Goal: Task Accomplishment & Management: Manage account settings

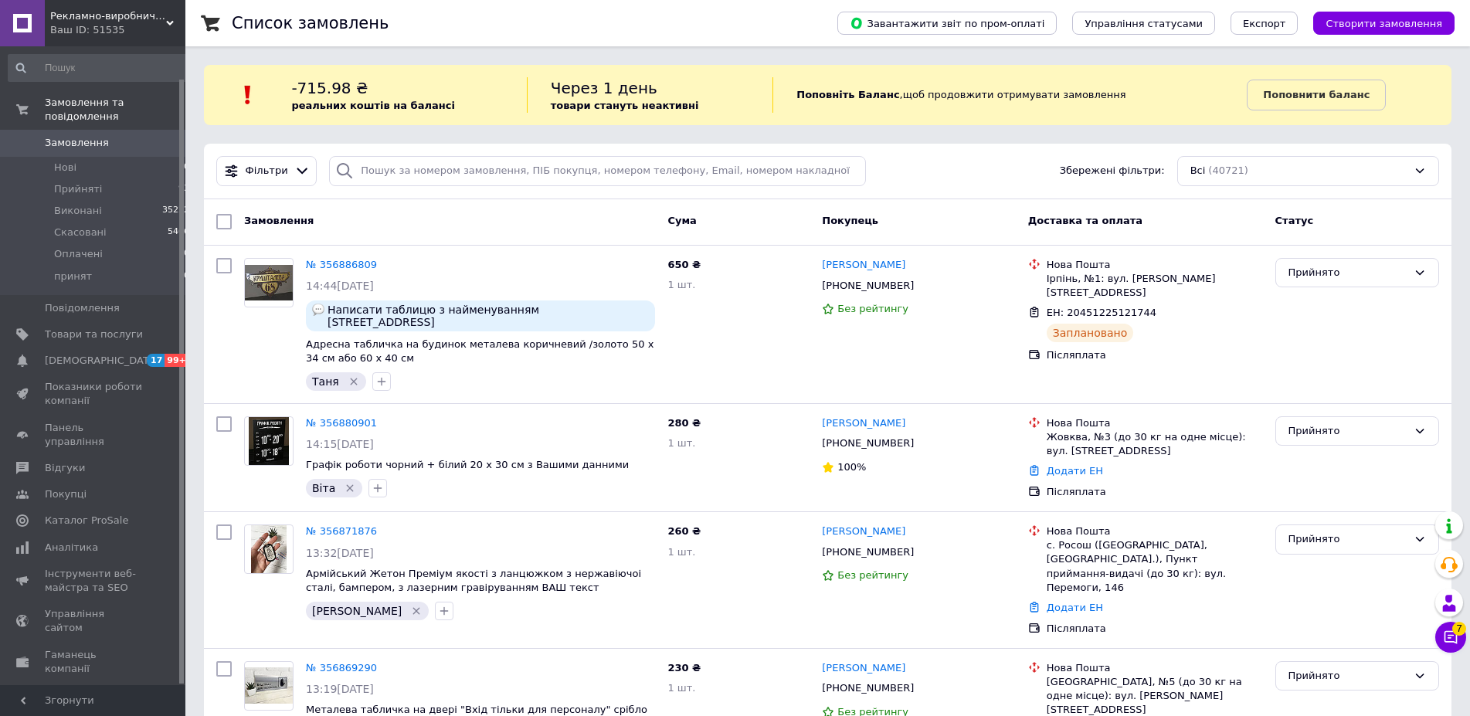
scroll to position [34, 0]
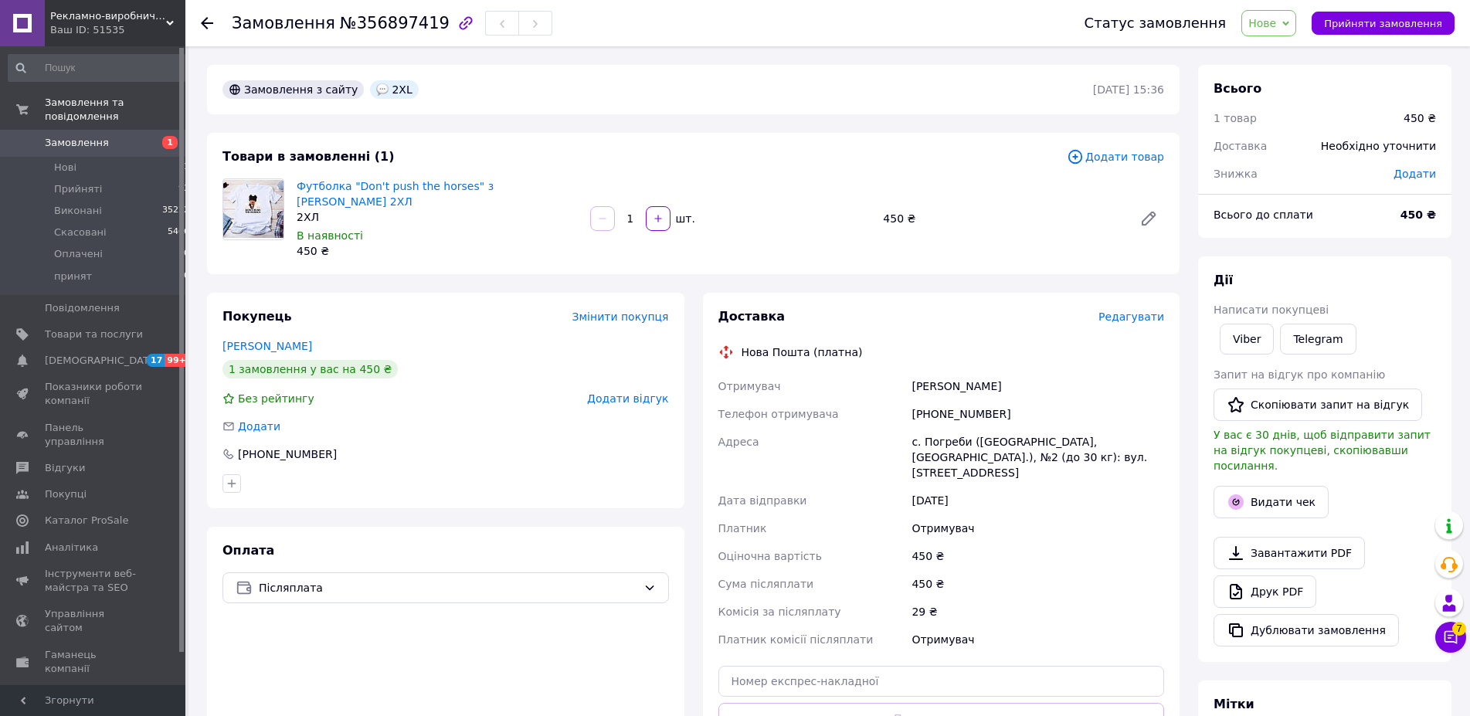
click at [1276, 17] on span "Нове" at bounding box center [1262, 23] width 28 height 12
click at [1273, 56] on li "Прийнято" at bounding box center [1277, 53] width 71 height 23
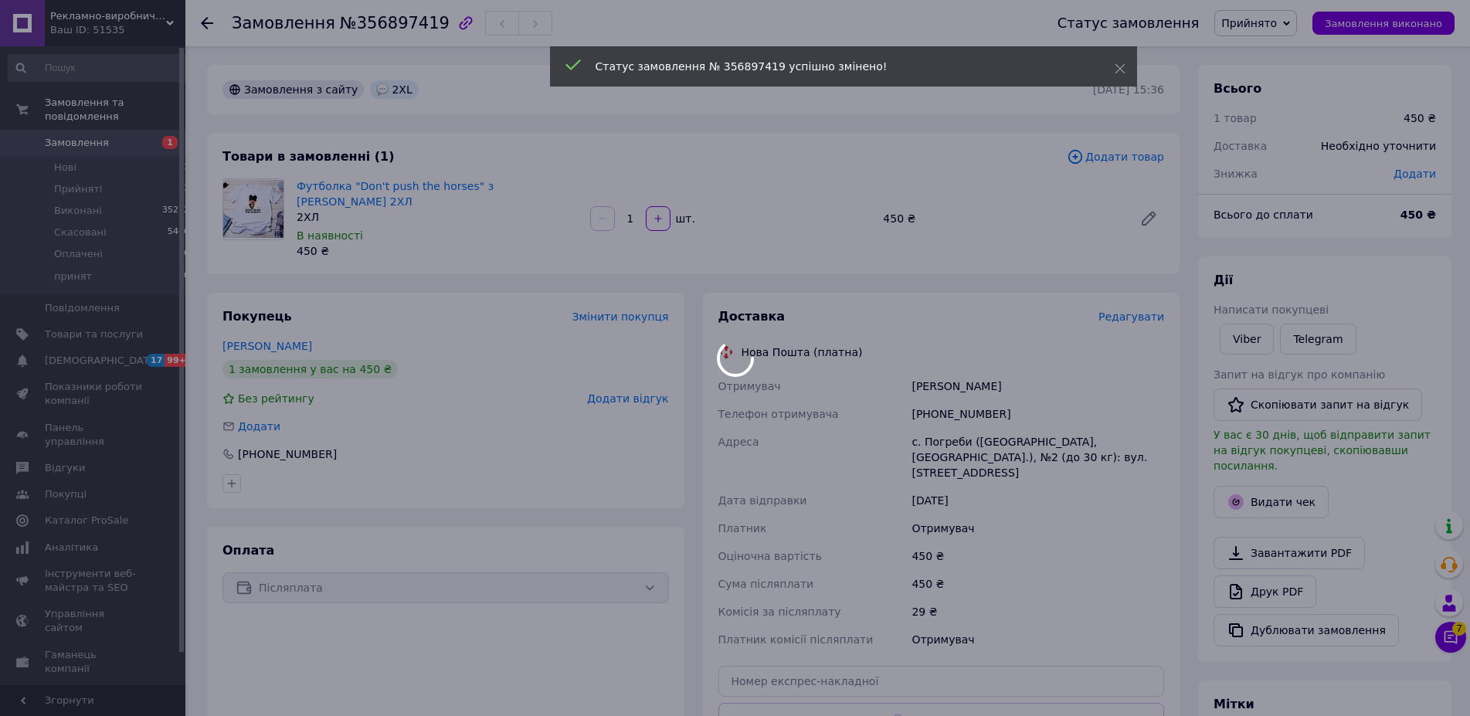
click at [664, 277] on div "Замовлення з сайту 2XL 12.08.2025 | 15:36 Товари в замовленні (1) Додати товар …" at bounding box center [693, 550] width 991 height 971
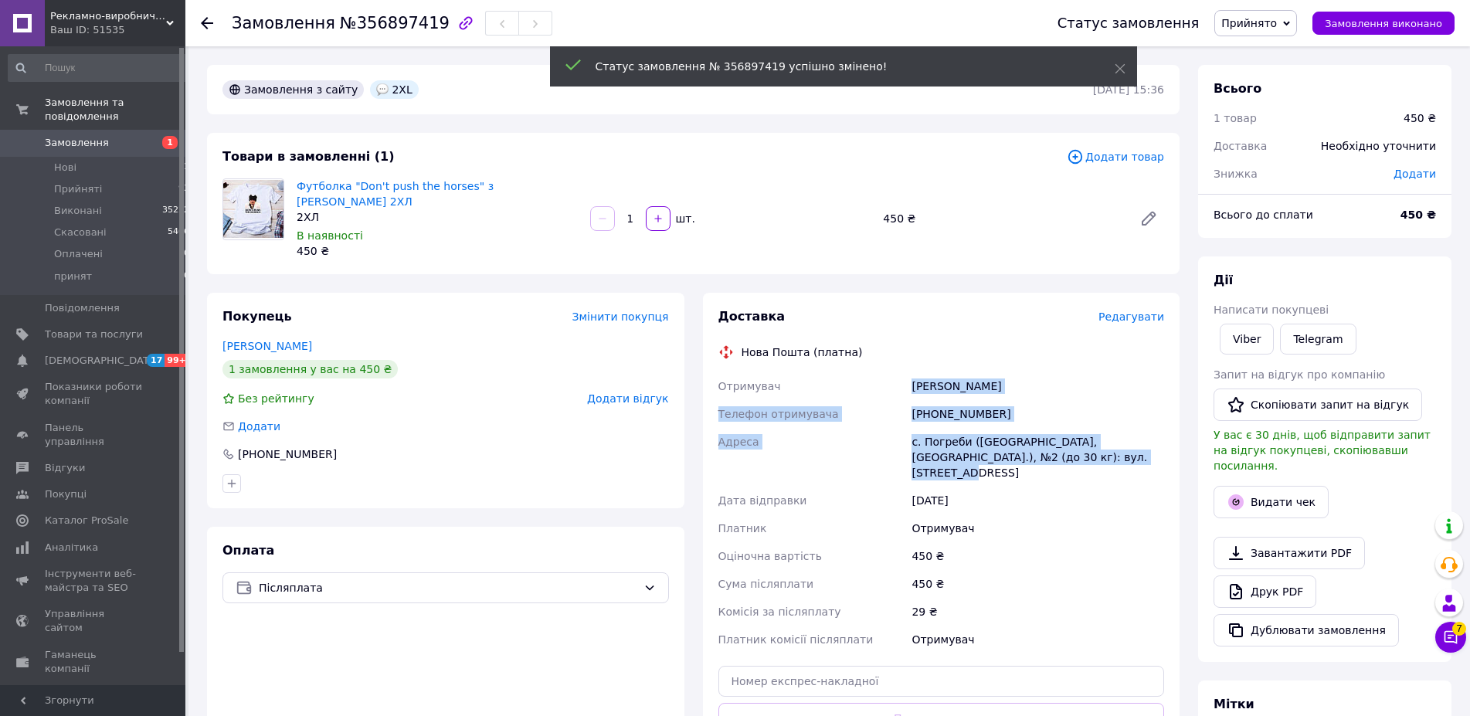
drag, startPoint x: 1088, startPoint y: 464, endPoint x: 895, endPoint y: 397, distance: 203.8
click at [895, 397] on div "Отримувач Марчук Олександр Телефон отримувача +380661456051 Адреса с. Погреби (…" at bounding box center [941, 512] width 453 height 281
copy div "Отримувач Марчук Олександр Телефон отримувача +380661456051 Адреса с. Погреби (…"
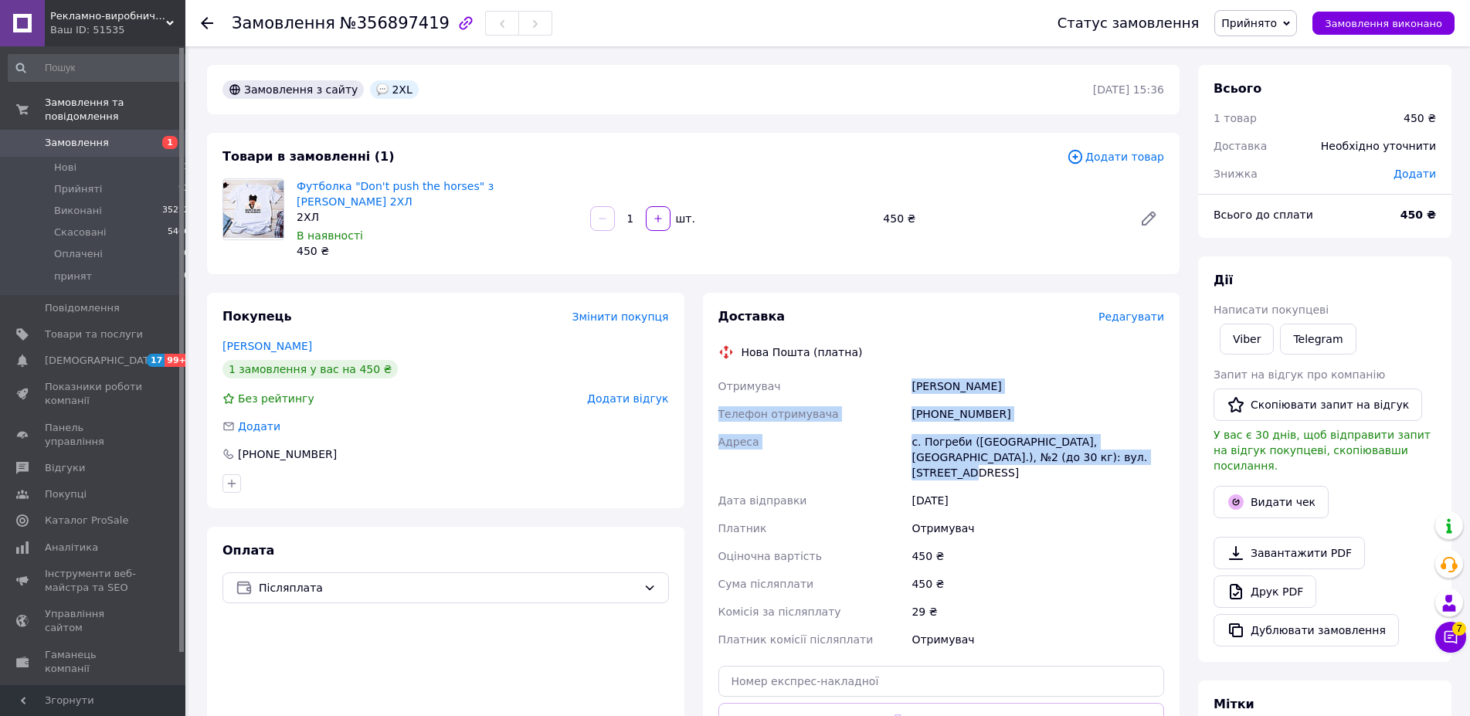
click at [517, 284] on div "Замовлення з сайту 2XL 12.08.2025 | 15:36 Товари в замовленні (1) Додати товар …" at bounding box center [693, 550] width 991 height 971
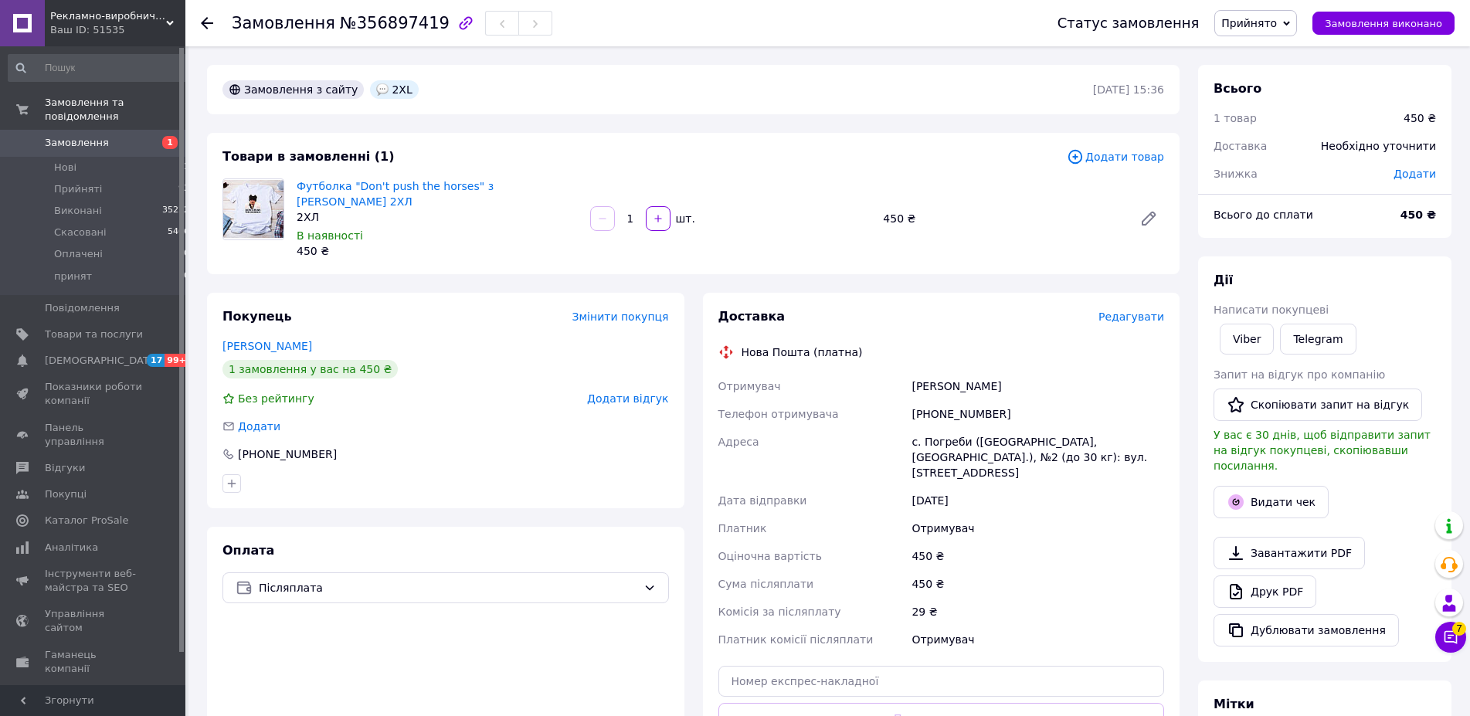
drag, startPoint x: 322, startPoint y: 203, endPoint x: 296, endPoint y: 187, distance: 30.9
click at [296, 187] on div "Футболка "Don't push the horses" з Олександром Усиком 2ХЛ 2ХЛ В наявності 450 ₴" at bounding box center [437, 218] width 294 height 87
copy link "Футболка "Don't push the horses" з [PERSON_NAME] 2ХЛ"
click at [681, 283] on div "Замовлення з сайту 2XL 12.08.2025 | 15:36 Товари в замовленні (1) Додати товар …" at bounding box center [693, 550] width 991 height 971
click at [681, 277] on div "Замовлення з сайту 2XL 12.08.2025 | 15:36 Товари в замовленні (1) Додати товар …" at bounding box center [693, 550] width 991 height 971
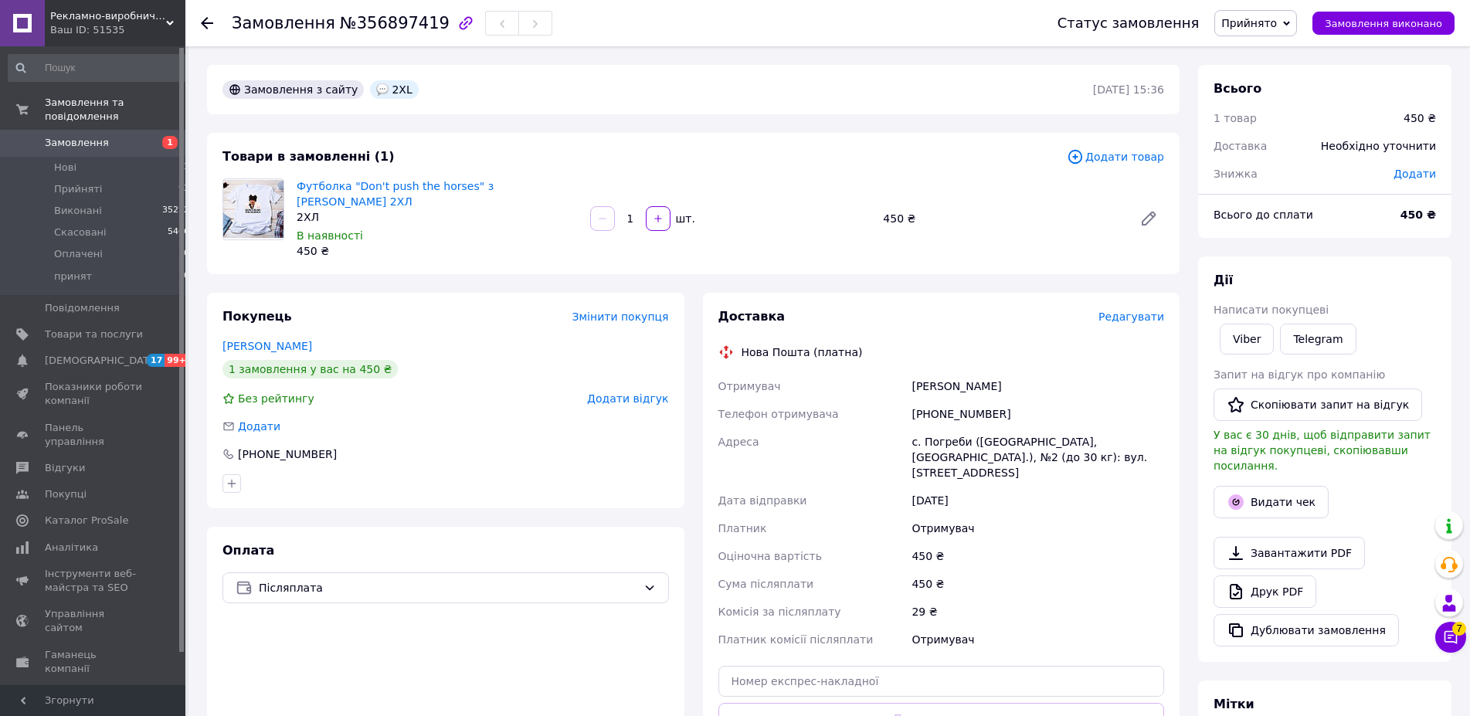
click at [684, 280] on div "Замовлення з сайту 2XL 12.08.2025 | 15:36 Товари в замовленні (1) Додати товар …" at bounding box center [693, 550] width 991 height 971
click at [691, 286] on div "Замовлення з сайту 2XL 12.08.2025 | 15:36 Товари в замовленні (1) Додати товар …" at bounding box center [693, 550] width 991 height 971
click at [691, 283] on div "Замовлення з сайту 2XL 12.08.2025 | 15:36 Товари в замовленні (1) Додати товар …" at bounding box center [693, 550] width 991 height 971
drag, startPoint x: 324, startPoint y: 216, endPoint x: 298, endPoint y: 219, distance: 25.6
click at [298, 219] on div "2ХЛ" at bounding box center [437, 216] width 281 height 15
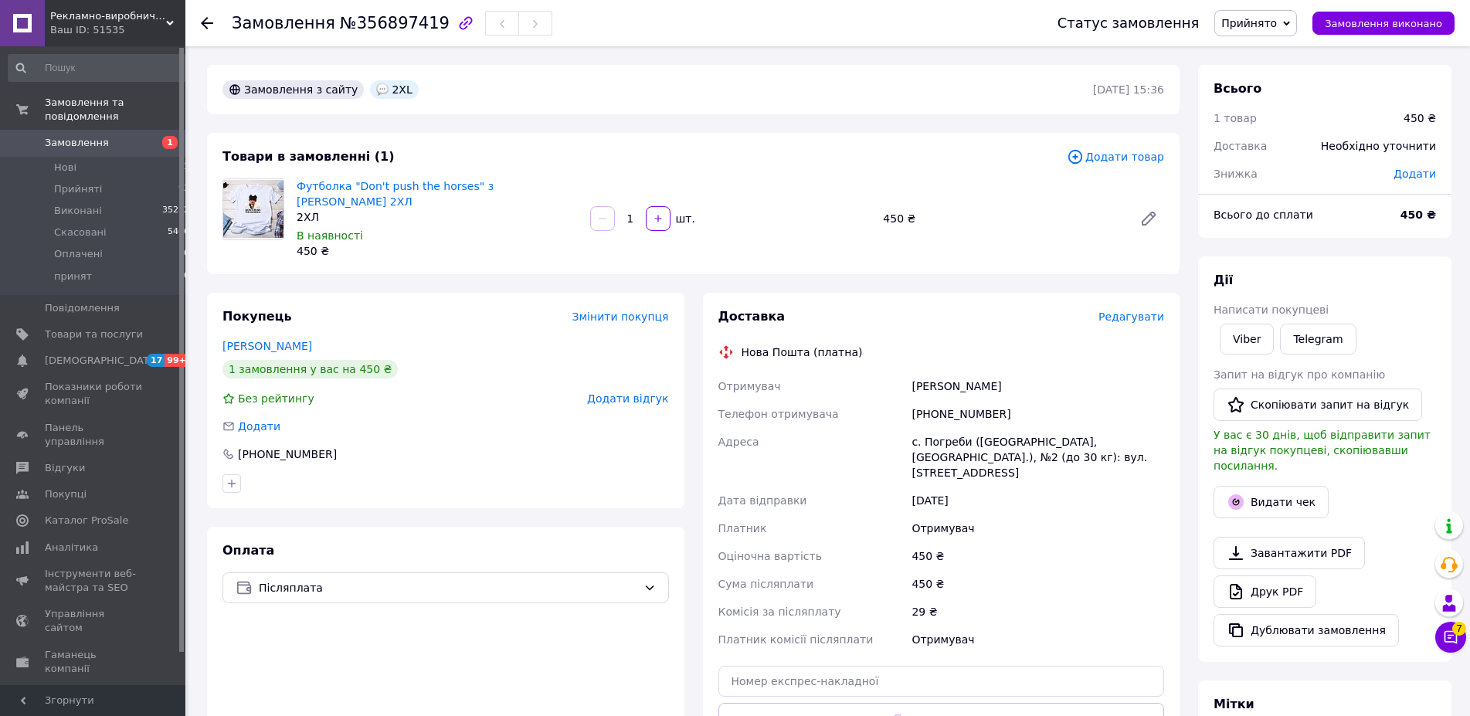
click at [328, 219] on div "2ХЛ" at bounding box center [437, 216] width 281 height 15
drag, startPoint x: 297, startPoint y: 214, endPoint x: 331, endPoint y: 217, distance: 34.9
click at [322, 218] on div "2ХЛ" at bounding box center [437, 216] width 281 height 15
click at [331, 217] on div "2ХЛ" at bounding box center [437, 216] width 281 height 15
click at [692, 284] on div "Замовлення з сайту 2XL 12.08.2025 | 15:36 Товари в замовленні (1) Додати товар …" at bounding box center [693, 550] width 991 height 971
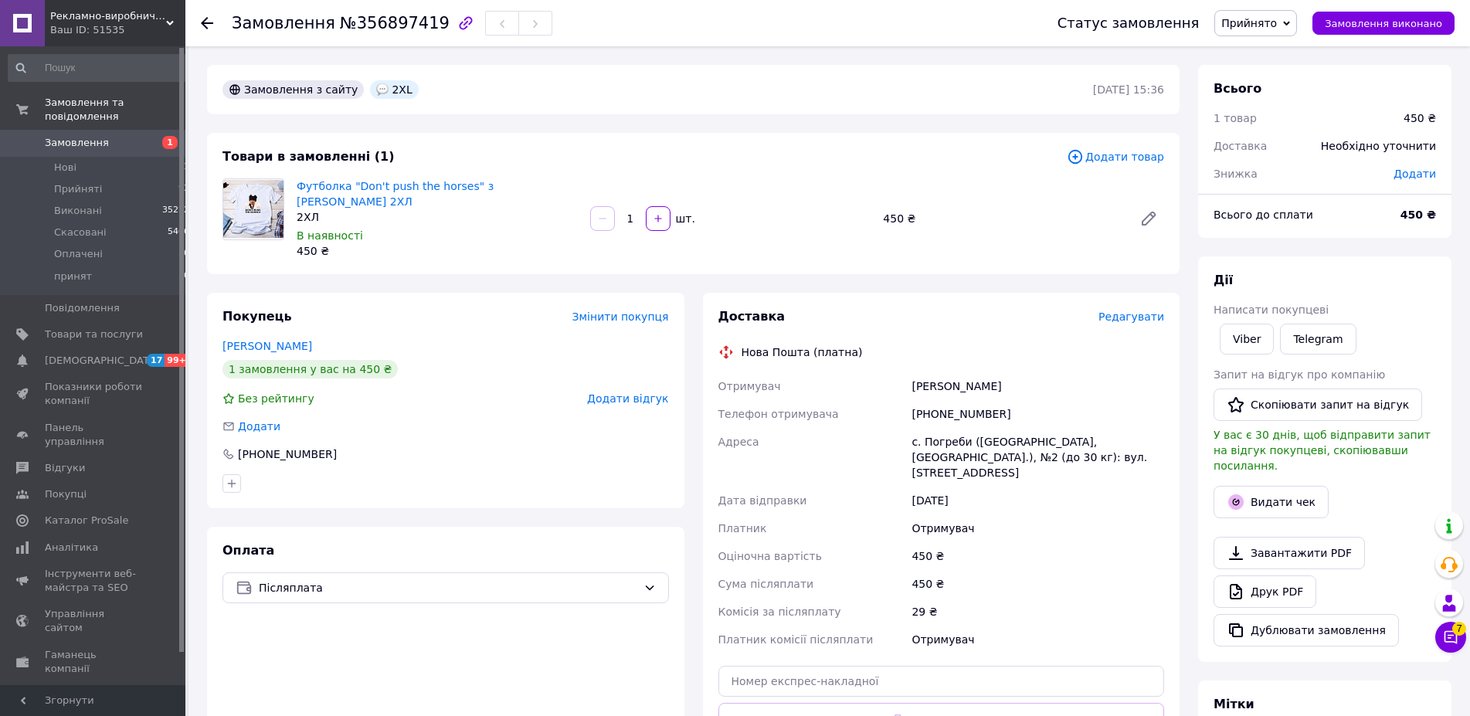
click at [683, 277] on div "Замовлення з сайту 2XL 12.08.2025 | 15:36 Товари в замовленні (1) Додати товар …" at bounding box center [693, 550] width 991 height 971
drag, startPoint x: 239, startPoint y: 551, endPoint x: 215, endPoint y: 549, distance: 24.1
click at [215, 549] on div "Оплата Післяплата" at bounding box center [445, 672] width 477 height 291
click at [281, 555] on div "Оплата Післяплата" at bounding box center [445, 672] width 477 height 291
drag, startPoint x: 253, startPoint y: 552, endPoint x: 273, endPoint y: 553, distance: 19.3
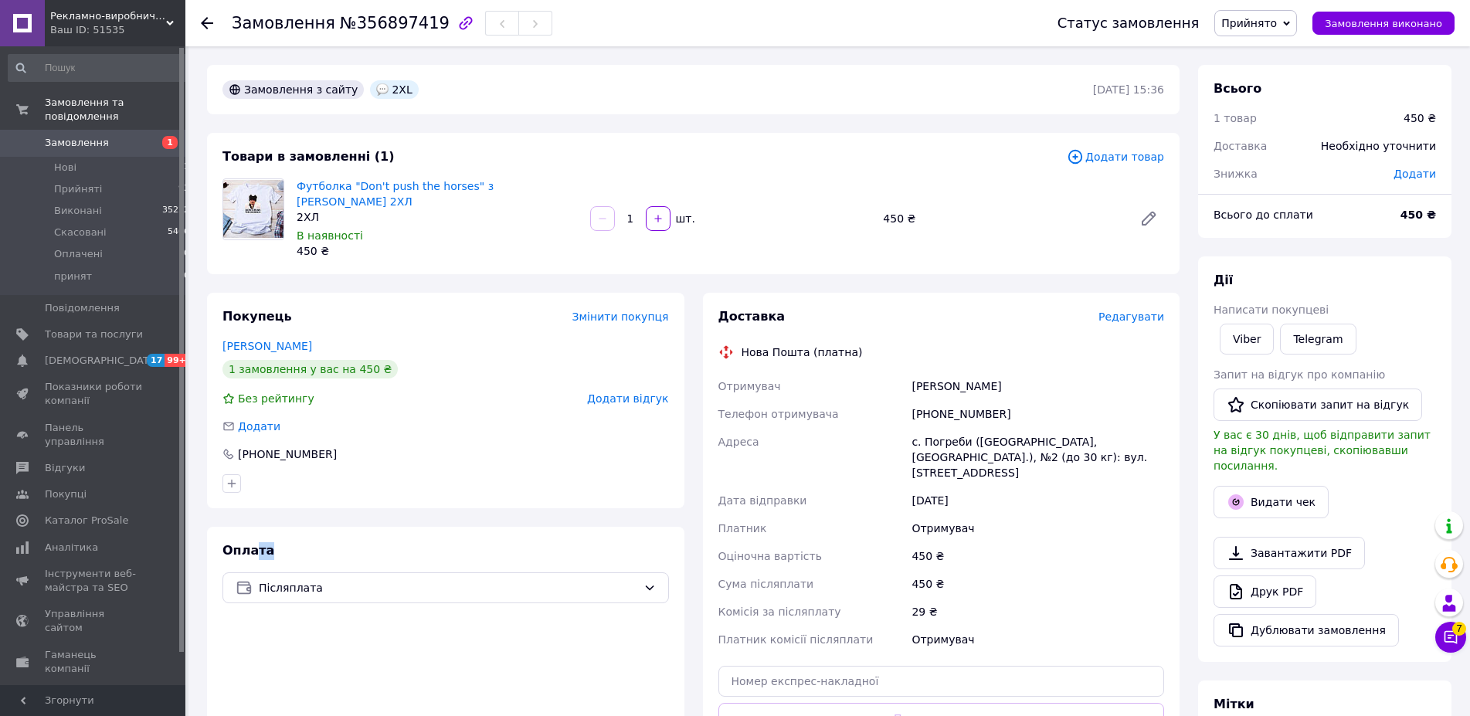
click at [273, 553] on div "Оплата Післяплата" at bounding box center [445, 672] width 477 height 291
click at [307, 546] on div "Оплата Післяплата" at bounding box center [445, 672] width 477 height 291
drag, startPoint x: 906, startPoint y: 440, endPoint x: 960, endPoint y: 447, distance: 54.5
click at [960, 447] on div "Отримувач Марчук Олександр Телефон отримувача +380661456051 Адреса с. Погреби (…" at bounding box center [941, 512] width 453 height 281
drag, startPoint x: 988, startPoint y: 442, endPoint x: 1003, endPoint y: 443, distance: 14.7
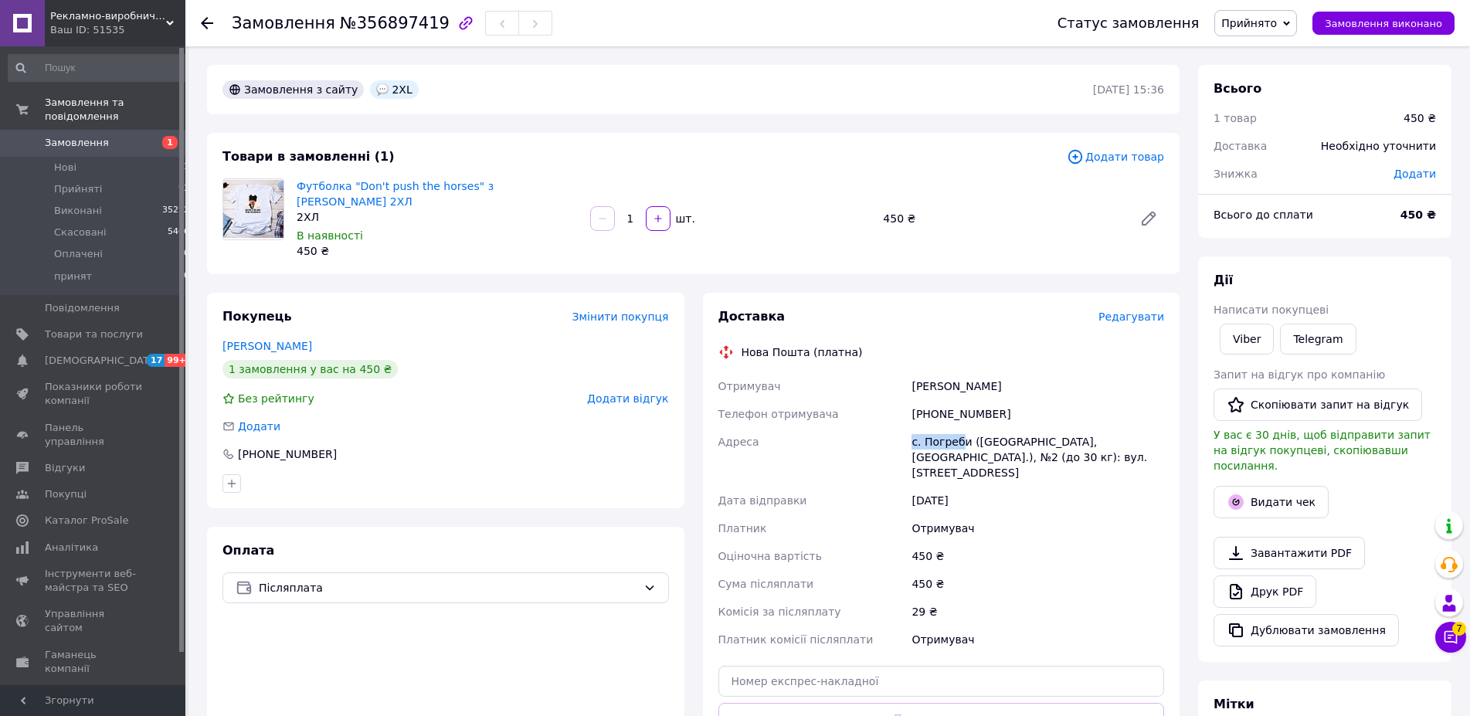
click at [989, 442] on div "с. Погреби ([GEOGRAPHIC_DATA], [GEOGRAPHIC_DATA].), №2 (до 30 кг): вул. [STREET…" at bounding box center [1038, 457] width 259 height 59
drag, startPoint x: 1152, startPoint y: 441, endPoint x: 1138, endPoint y: 441, distance: 13.9
click at [1138, 441] on div "с. Погреби ([GEOGRAPHIC_DATA], [GEOGRAPHIC_DATA].), №2 (до 30 кг): вул. [STREET…" at bounding box center [1038, 457] width 259 height 59
click at [1142, 460] on div "с. Погреби ([GEOGRAPHIC_DATA], [GEOGRAPHIC_DATA].), №2 (до 30 кг): вул. [STREET…" at bounding box center [1038, 457] width 259 height 59
drag, startPoint x: 1132, startPoint y: 443, endPoint x: 1152, endPoint y: 452, distance: 21.8
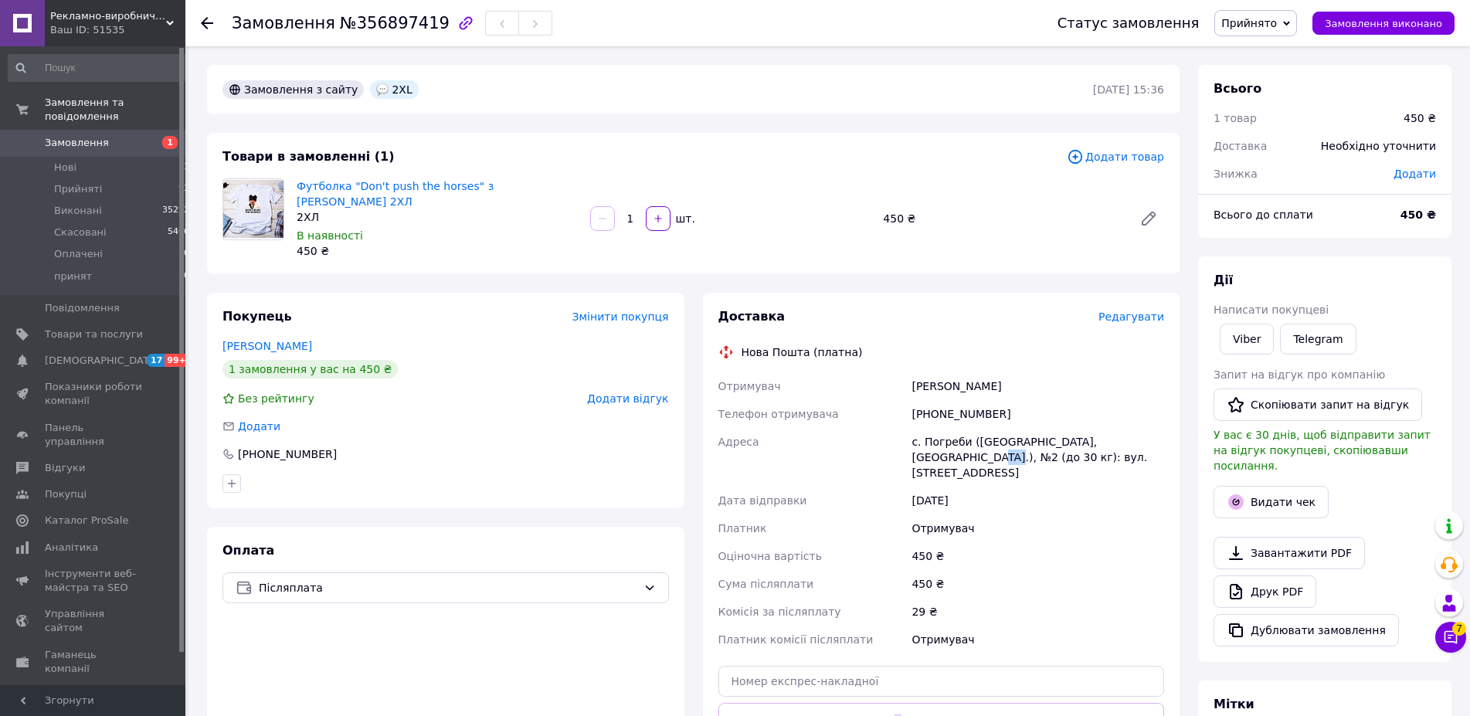
click at [1153, 445] on div "с. Погреби ([GEOGRAPHIC_DATA], [GEOGRAPHIC_DATA].), №2 (до 30 кг): вул. [STREET…" at bounding box center [1038, 457] width 259 height 59
click at [1159, 487] on div "12.08.2025" at bounding box center [1038, 501] width 259 height 28
click at [616, 282] on div "Замовлення з сайту 2XL 12.08.2025 | 15:36 Товари в замовленні (1) Додати товар …" at bounding box center [693, 550] width 991 height 971
click at [1149, 316] on span "Редагувати" at bounding box center [1132, 317] width 66 height 12
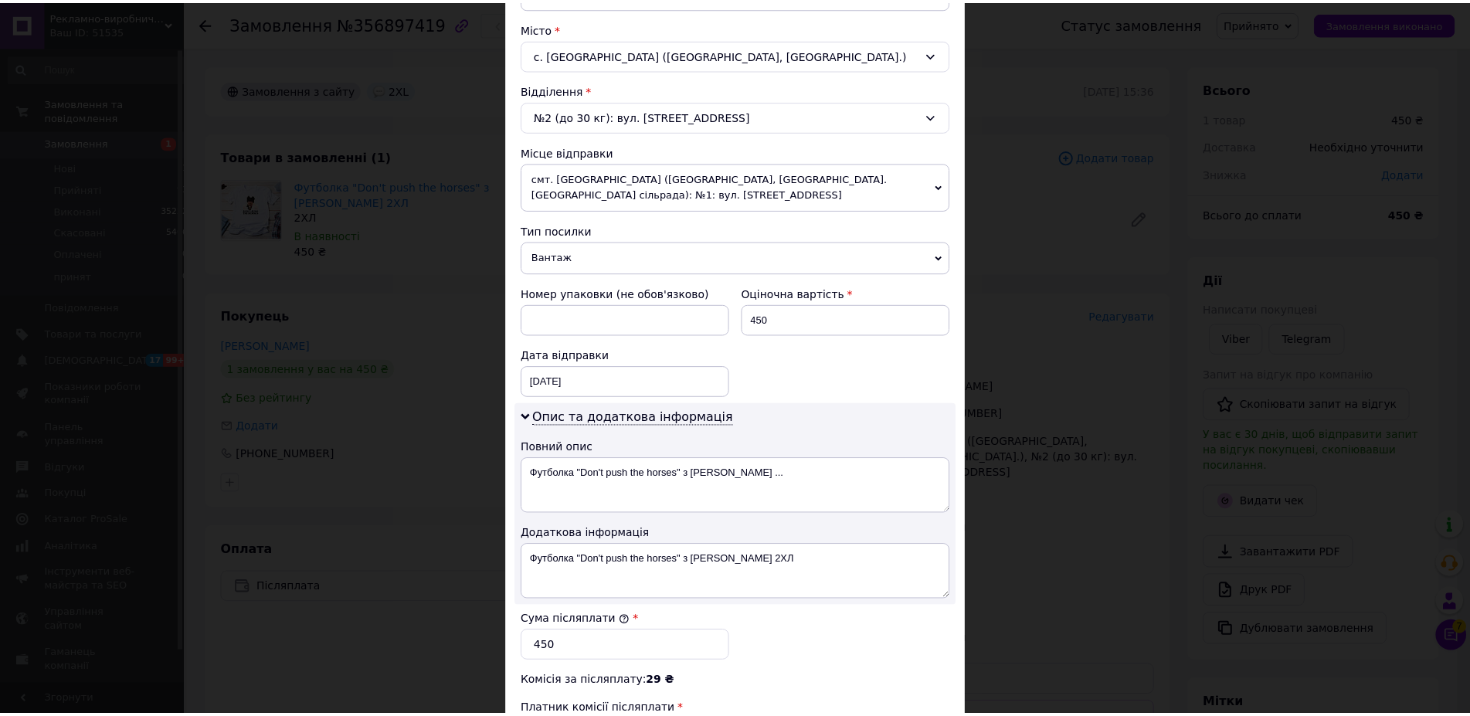
scroll to position [678, 0]
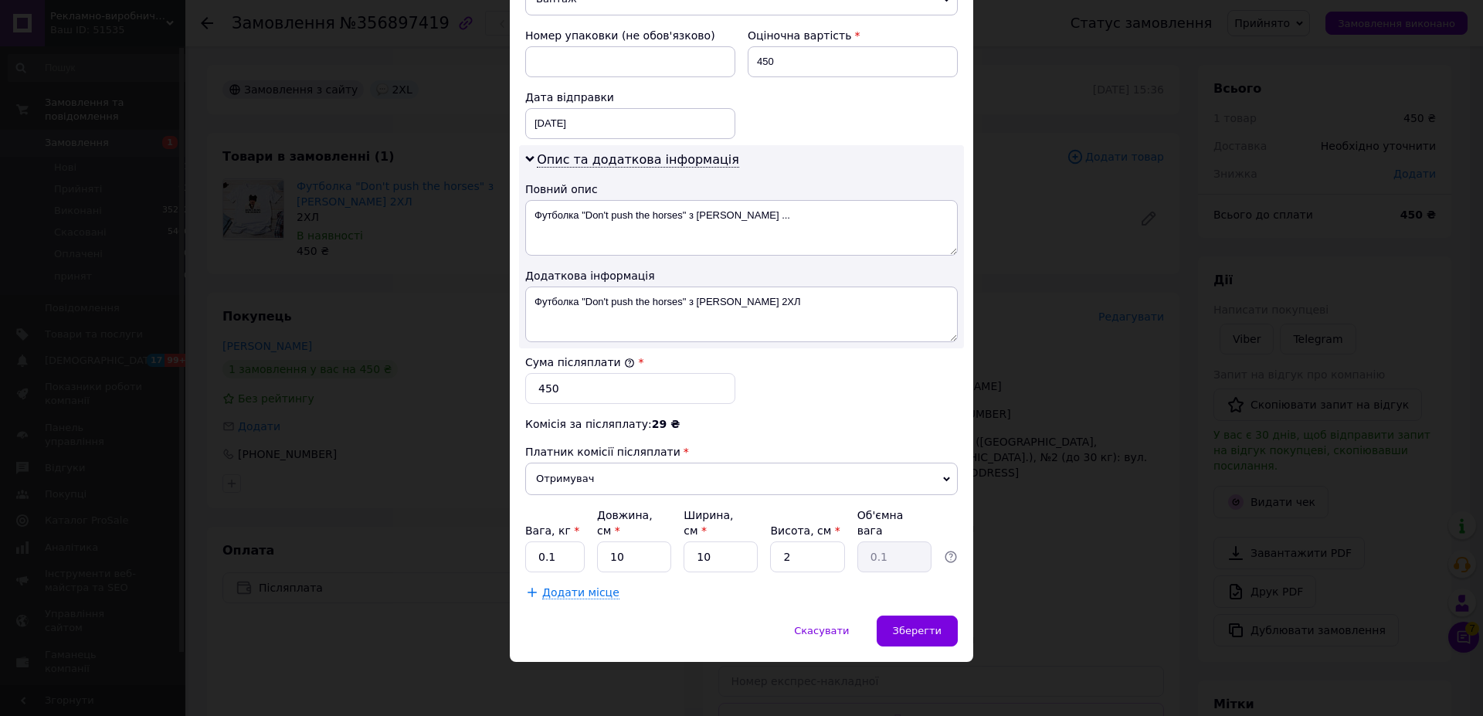
click at [905, 609] on div "Спосіб доставки Нова Пошта (платна) Платник Отримувач Відправник Прізвище отрим…" at bounding box center [742, 24] width 464 height 1181
click at [906, 618] on div "Зберегти" at bounding box center [917, 631] width 81 height 31
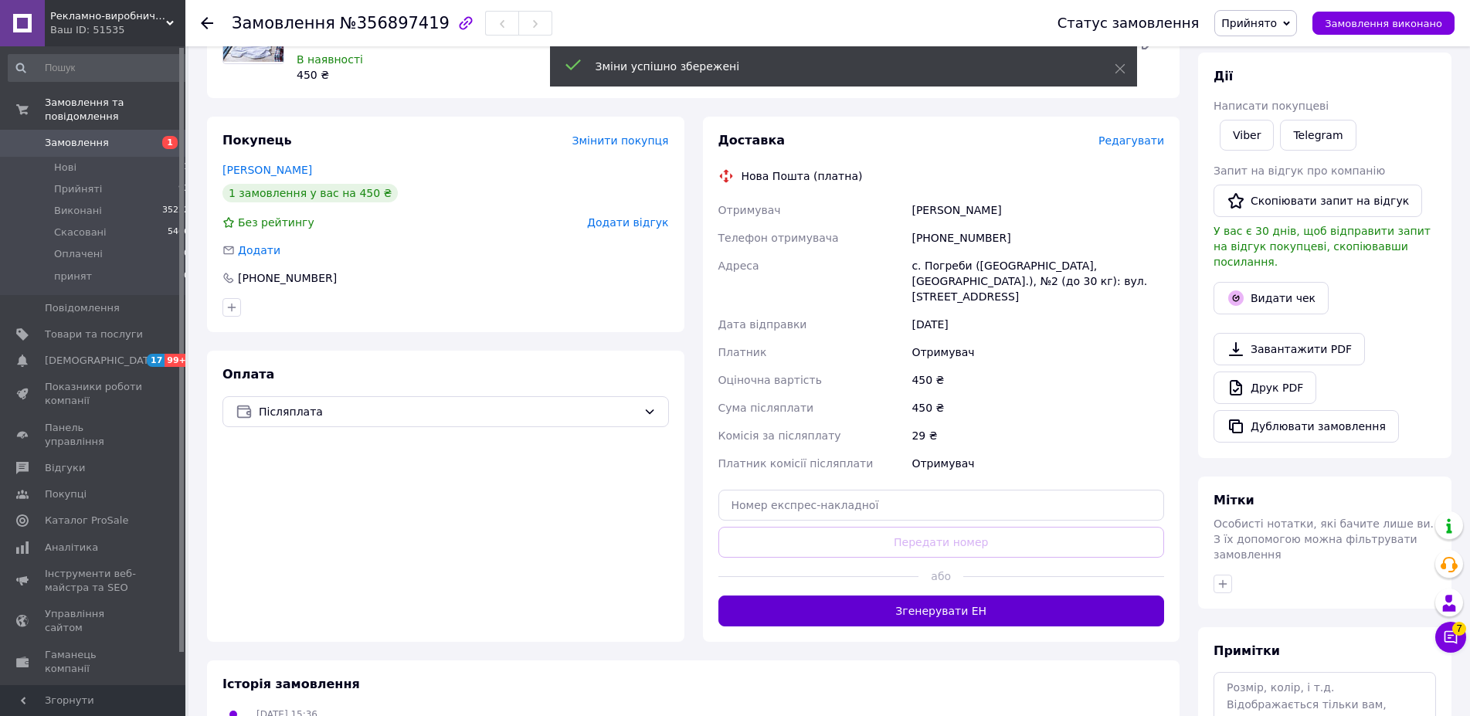
click at [943, 606] on button "Згенерувати ЕН" at bounding box center [941, 611] width 447 height 31
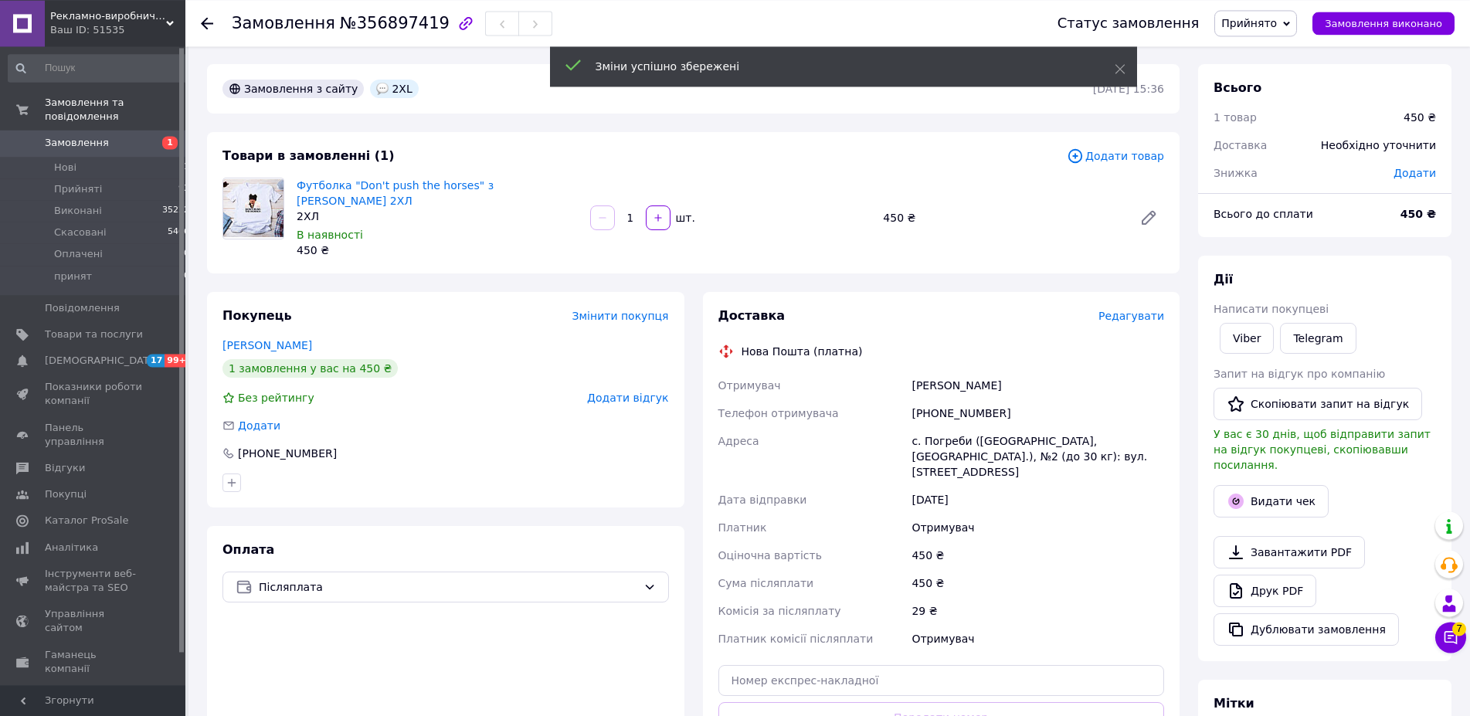
scroll to position [0, 0]
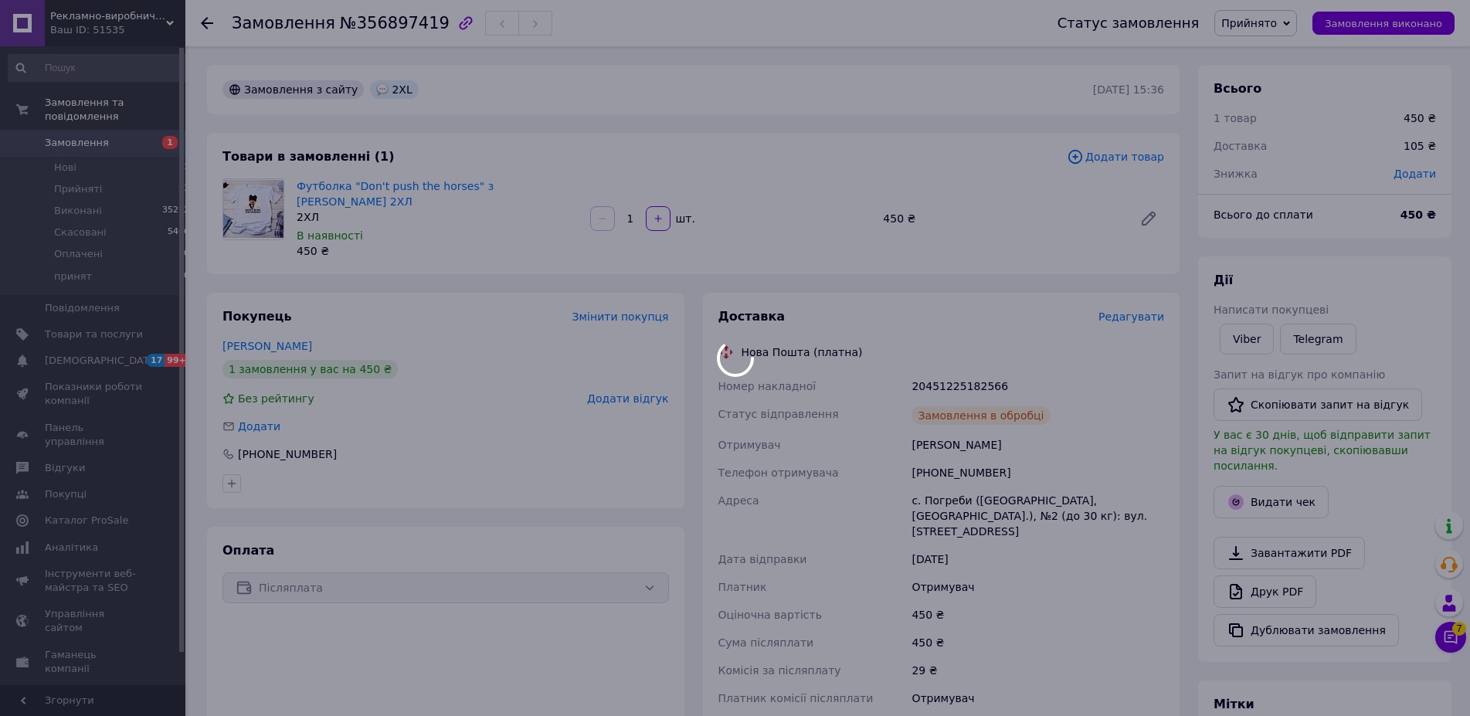
click at [942, 385] on div at bounding box center [735, 358] width 1470 height 716
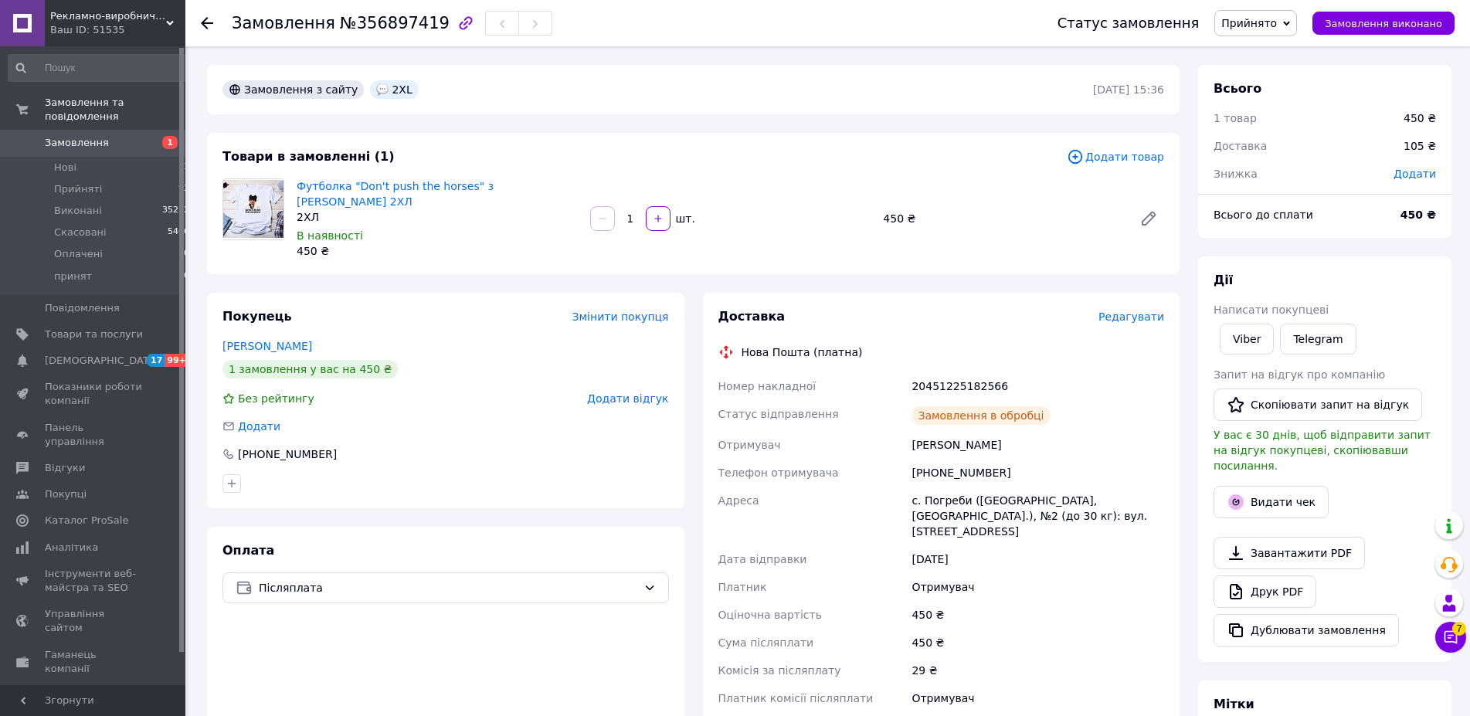
click at [942, 385] on div "20451225182566" at bounding box center [1038, 386] width 259 height 28
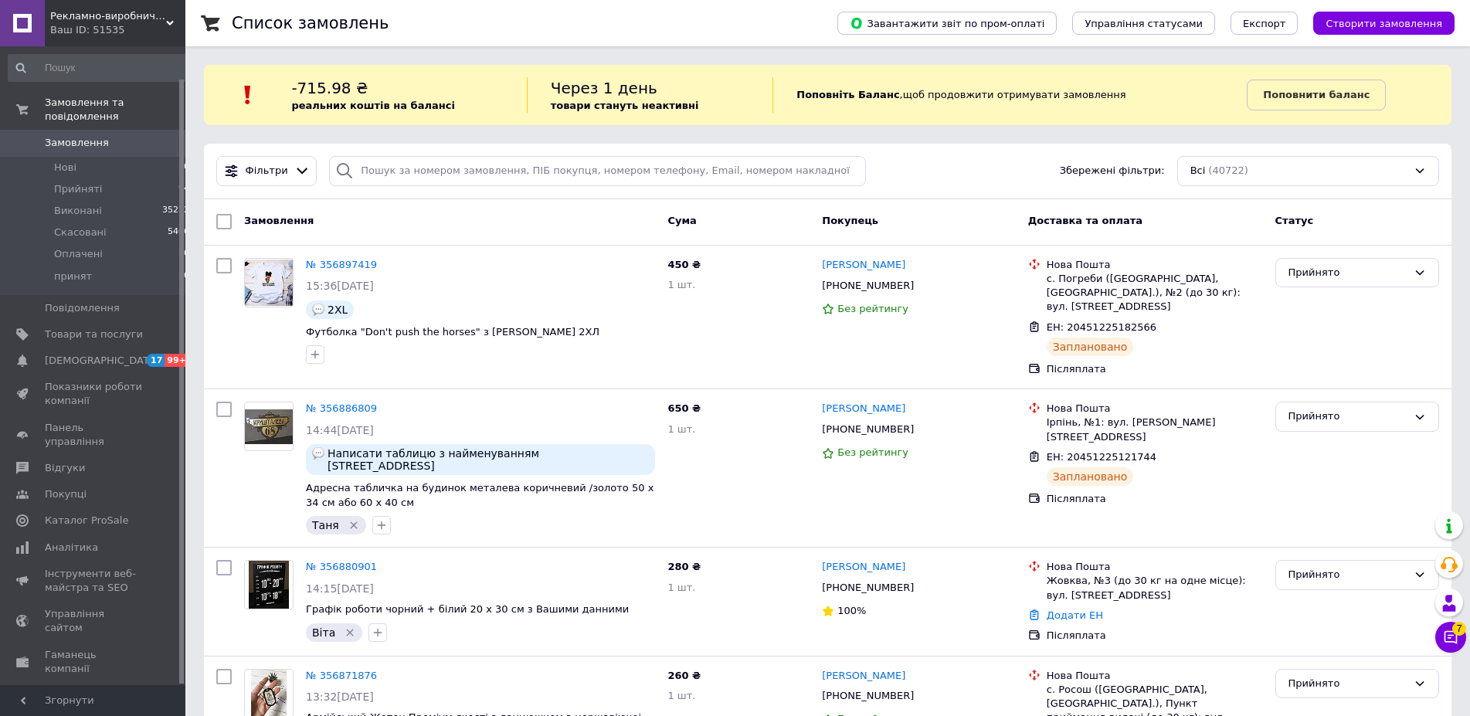
scroll to position [34, 0]
click at [310, 350] on icon "button" at bounding box center [315, 354] width 12 height 12
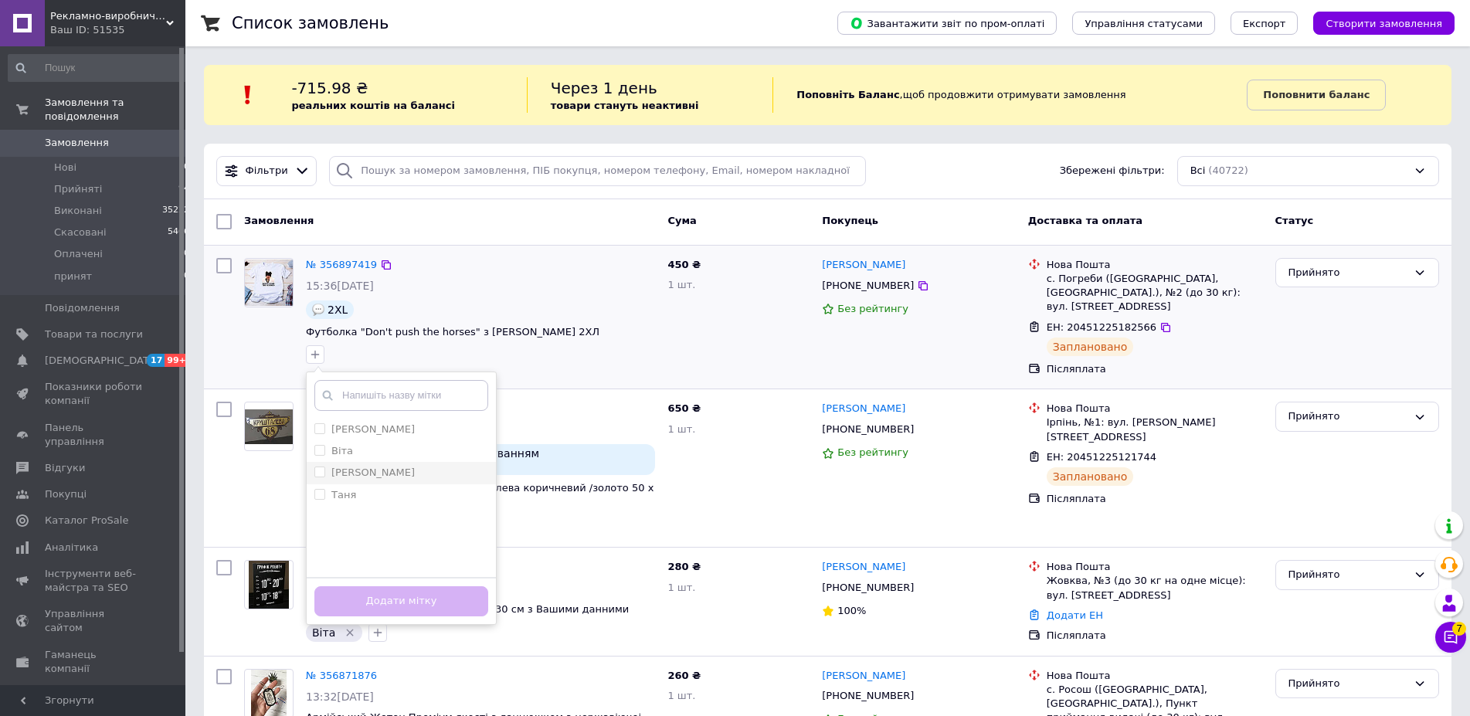
click at [319, 470] on input "[PERSON_NAME]" at bounding box center [319, 472] width 10 height 10
checkbox input "true"
click at [403, 590] on button "Додати мітку" at bounding box center [401, 601] width 174 height 30
